Goal: Check status: Check status

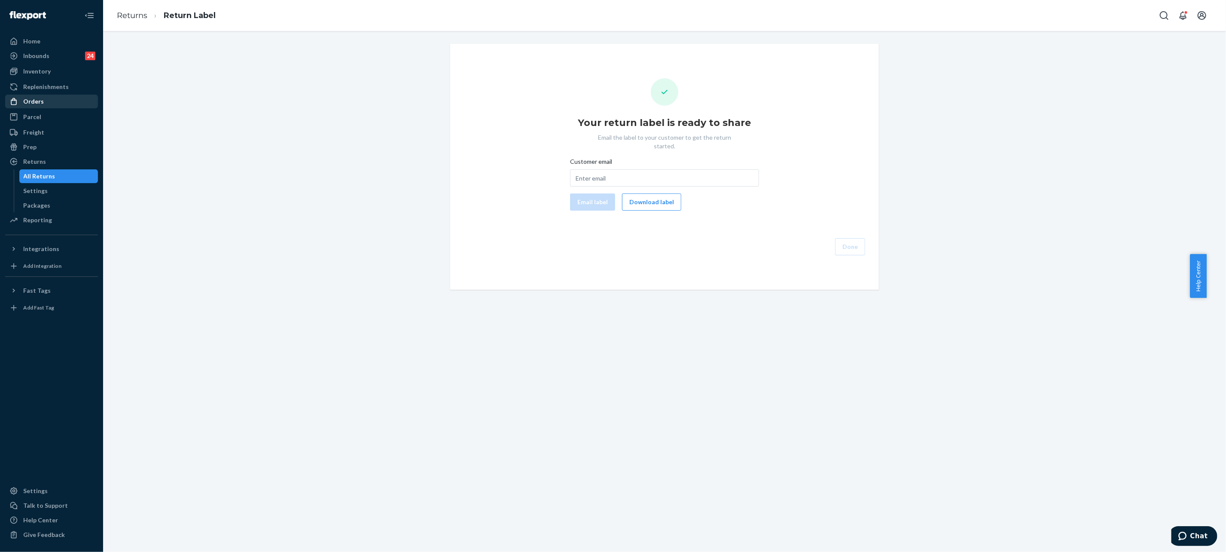
click at [44, 103] on div "Orders" at bounding box center [51, 101] width 91 height 12
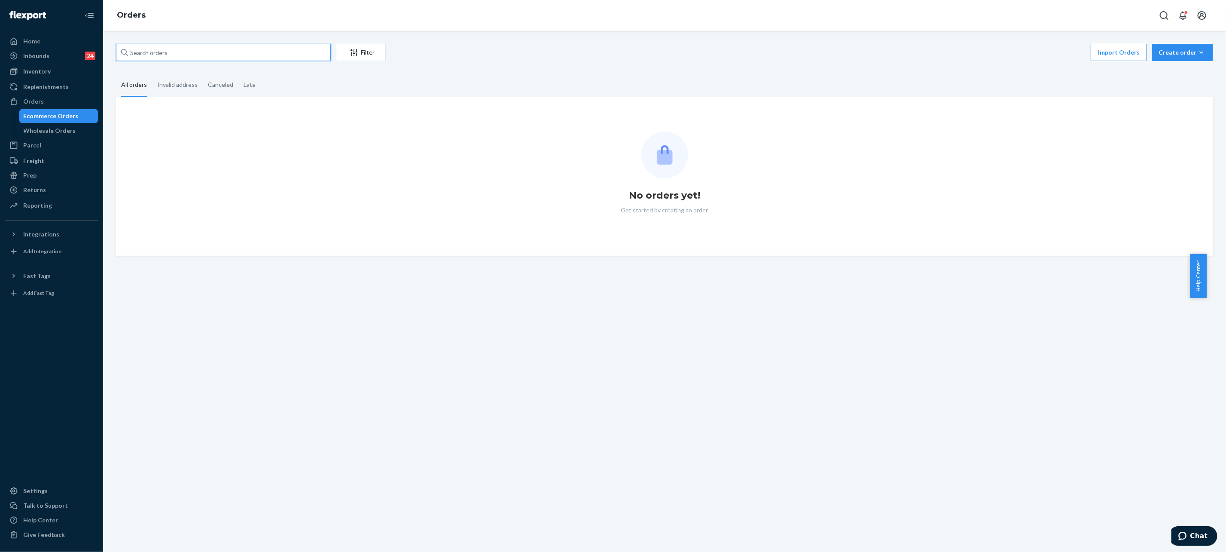
click at [267, 55] on input "text" at bounding box center [223, 52] width 215 height 17
paste input "#255202950"
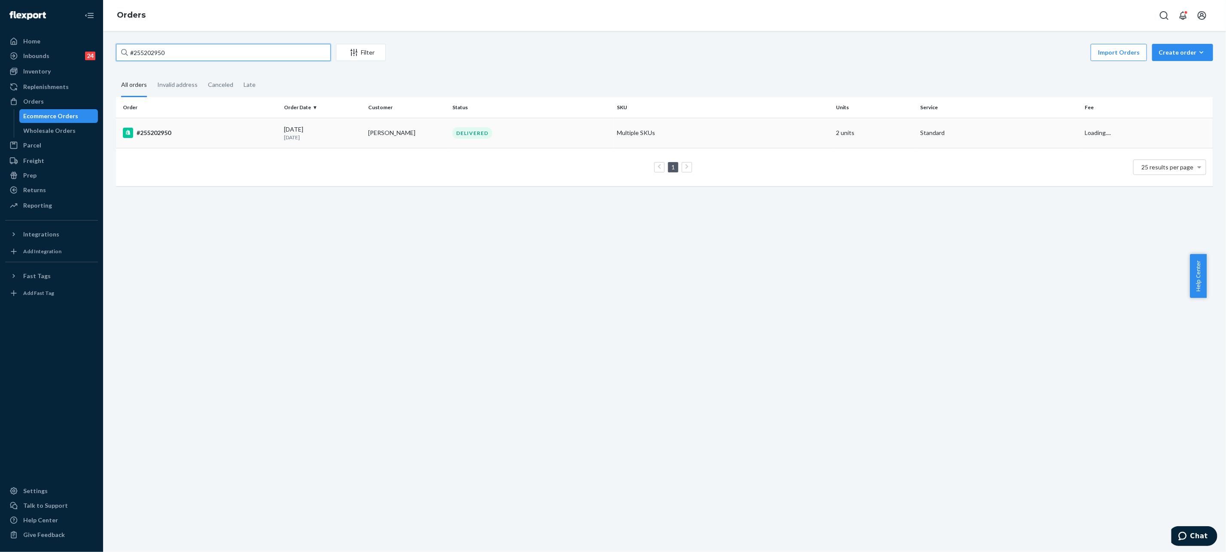
type input "#255202950"
click at [535, 139] on td "DELIVERED" at bounding box center [531, 133] width 165 height 30
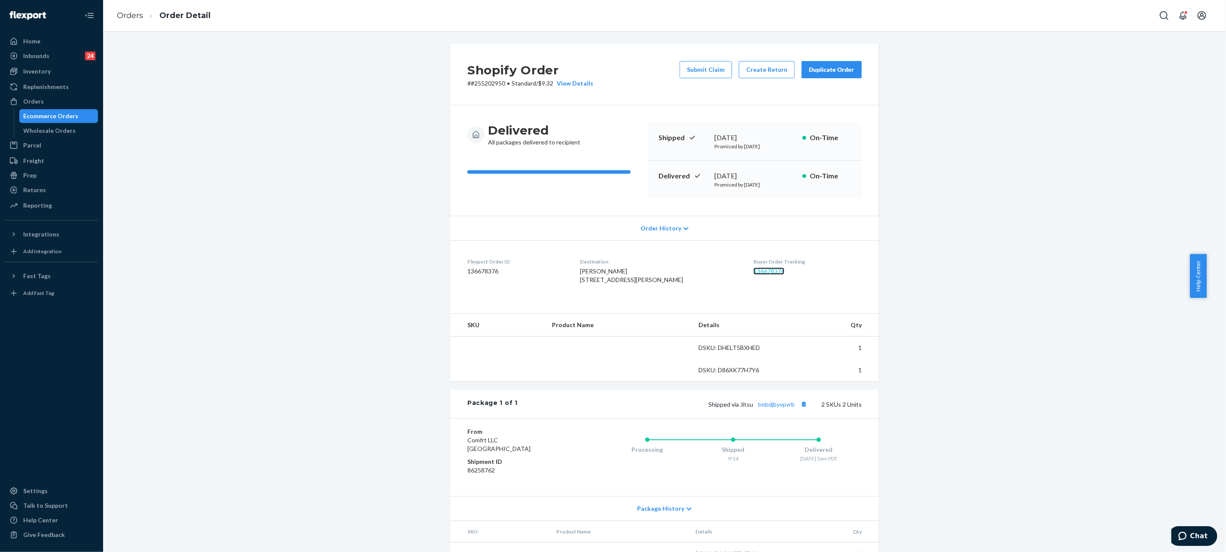
click at [755, 267] on link "136678376" at bounding box center [769, 270] width 31 height 7
click at [134, 15] on link "Orders" at bounding box center [130, 15] width 26 height 9
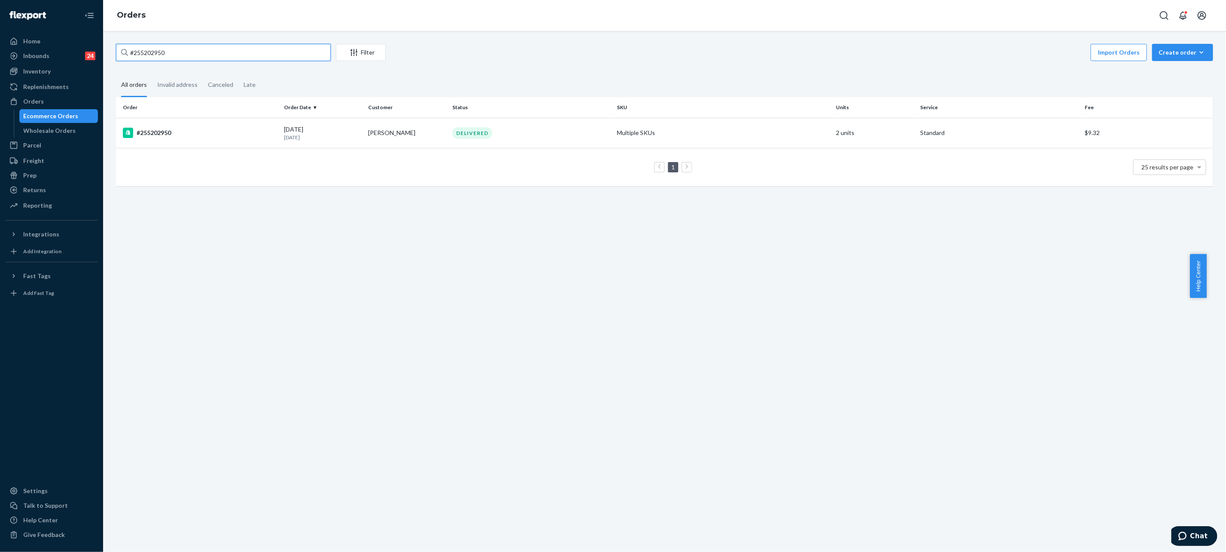
click at [224, 51] on input "#255202950" at bounding box center [223, 52] width 215 height 17
paste input "254137689"
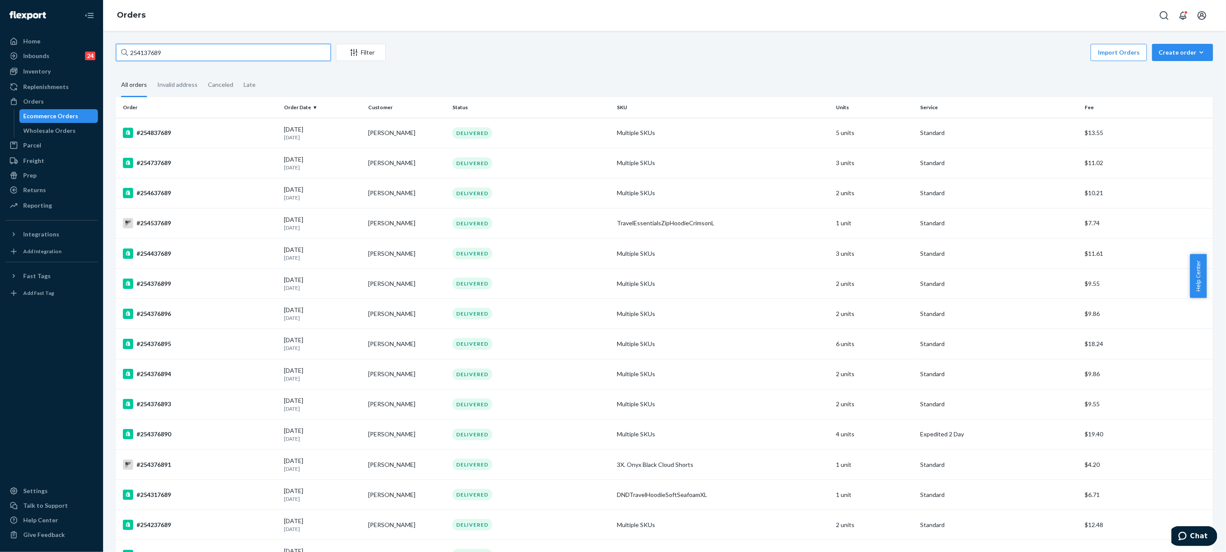
type input "254137689"
